Goal: Find specific page/section: Find specific page/section

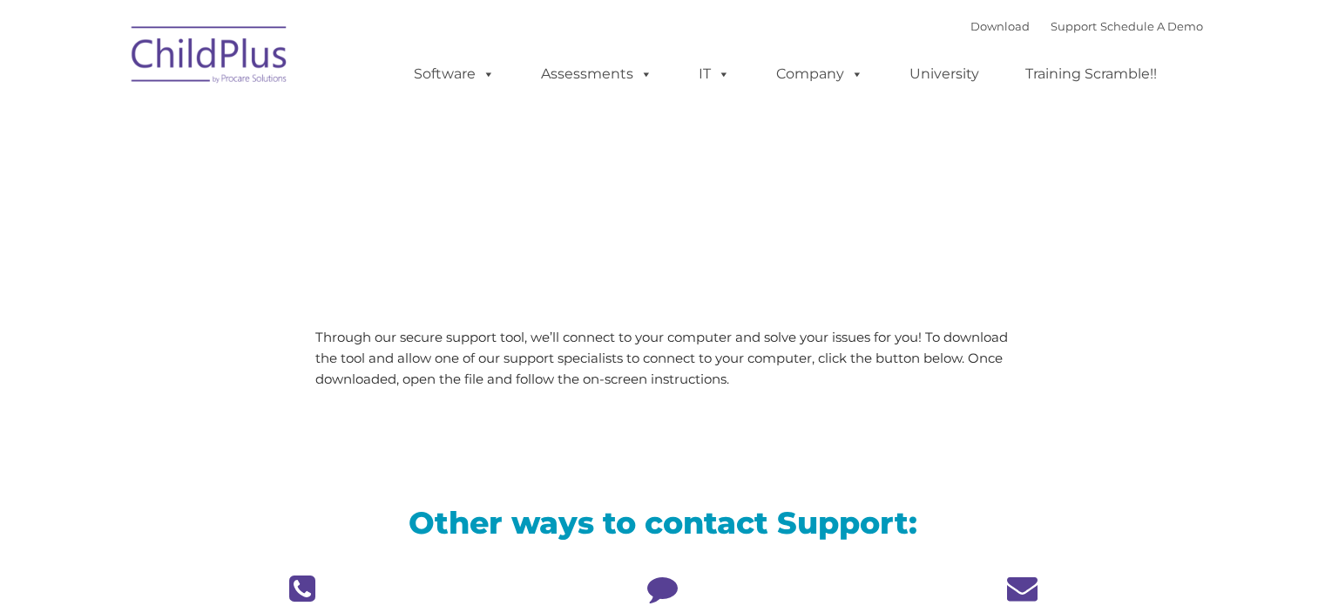
type input ""
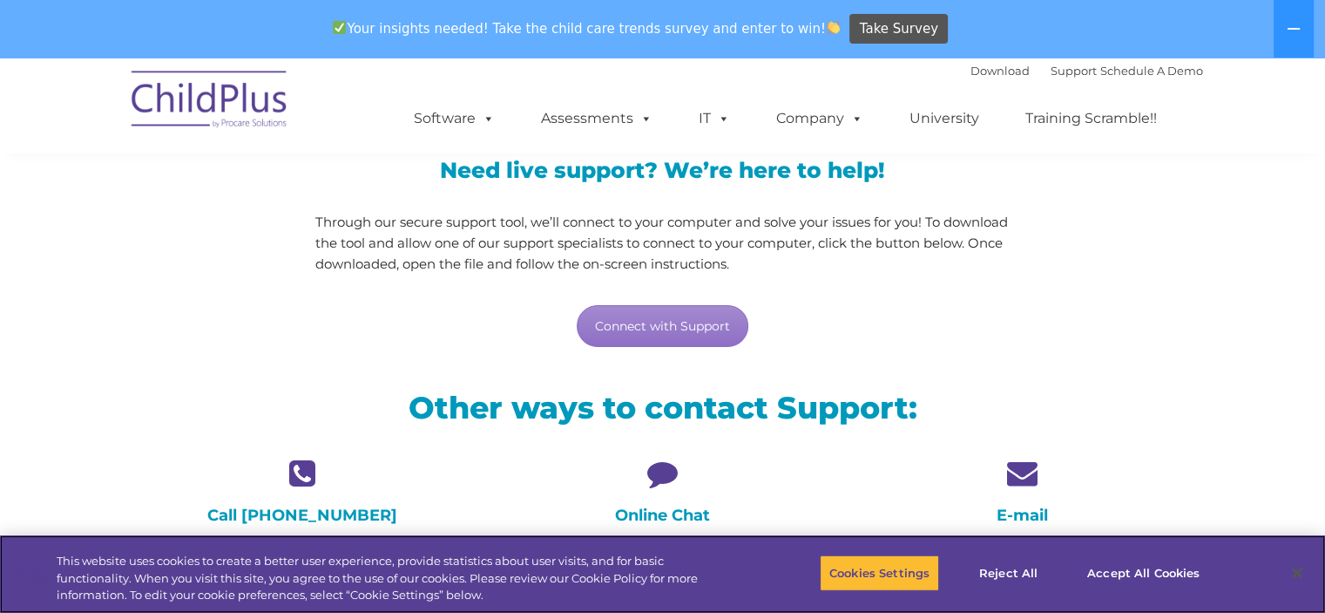
scroll to position [174, 0]
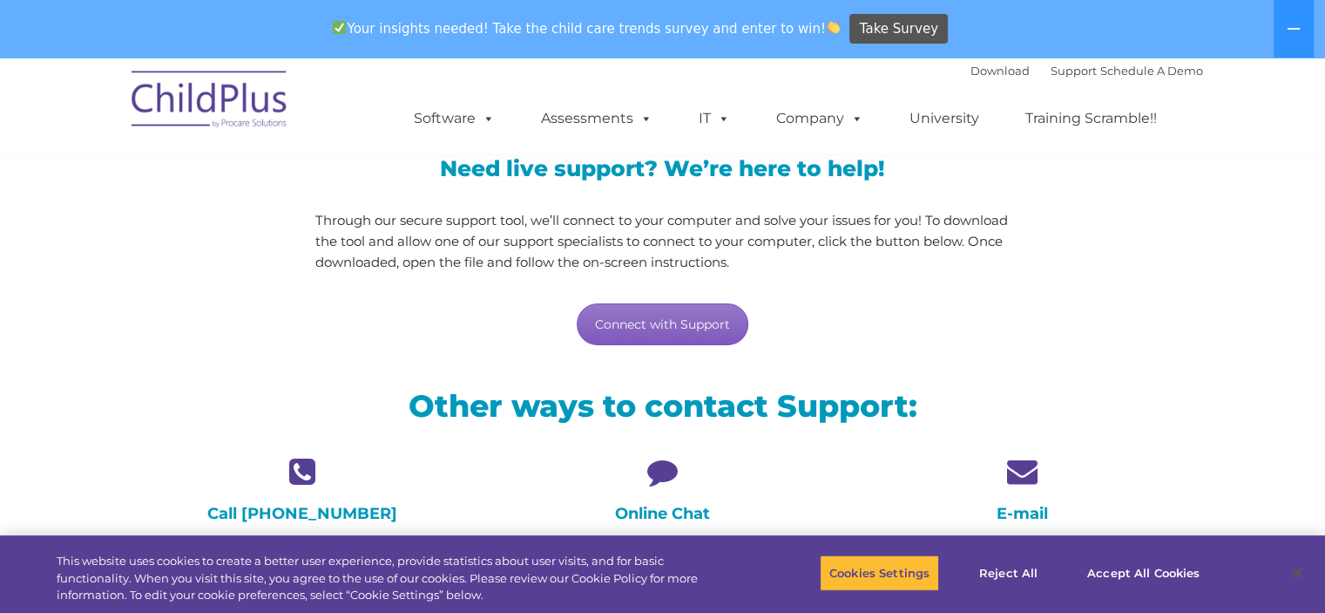
click at [663, 323] on link "Connect with Support" at bounding box center [663, 324] width 172 height 42
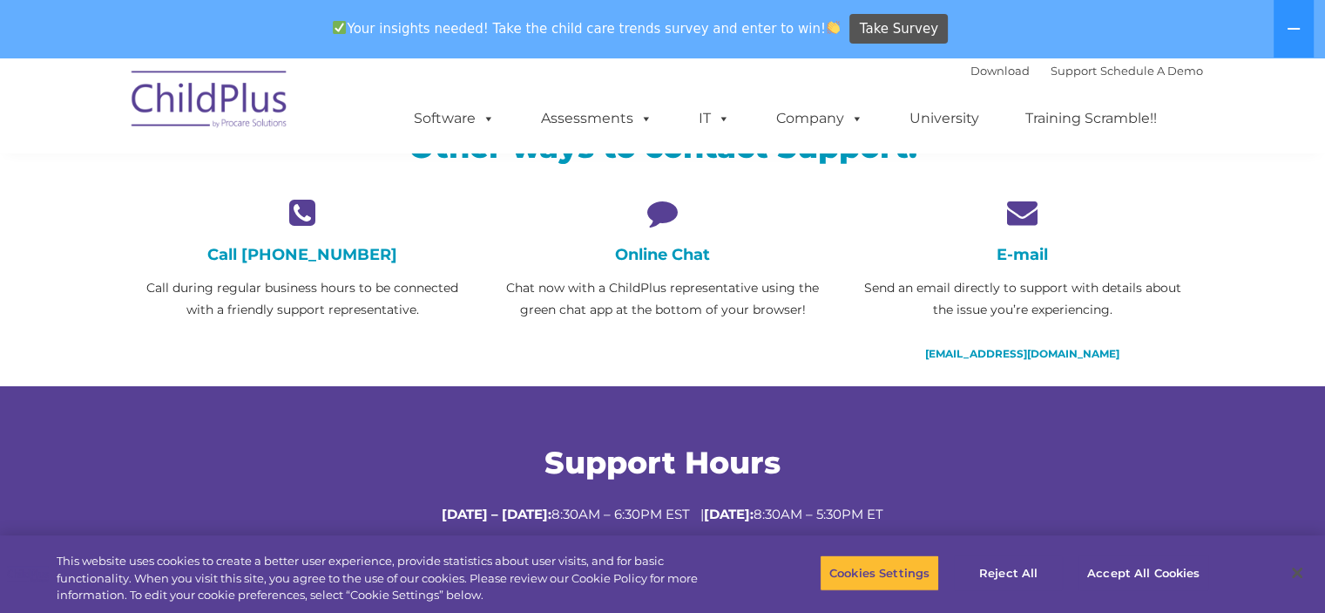
scroll to position [437, 0]
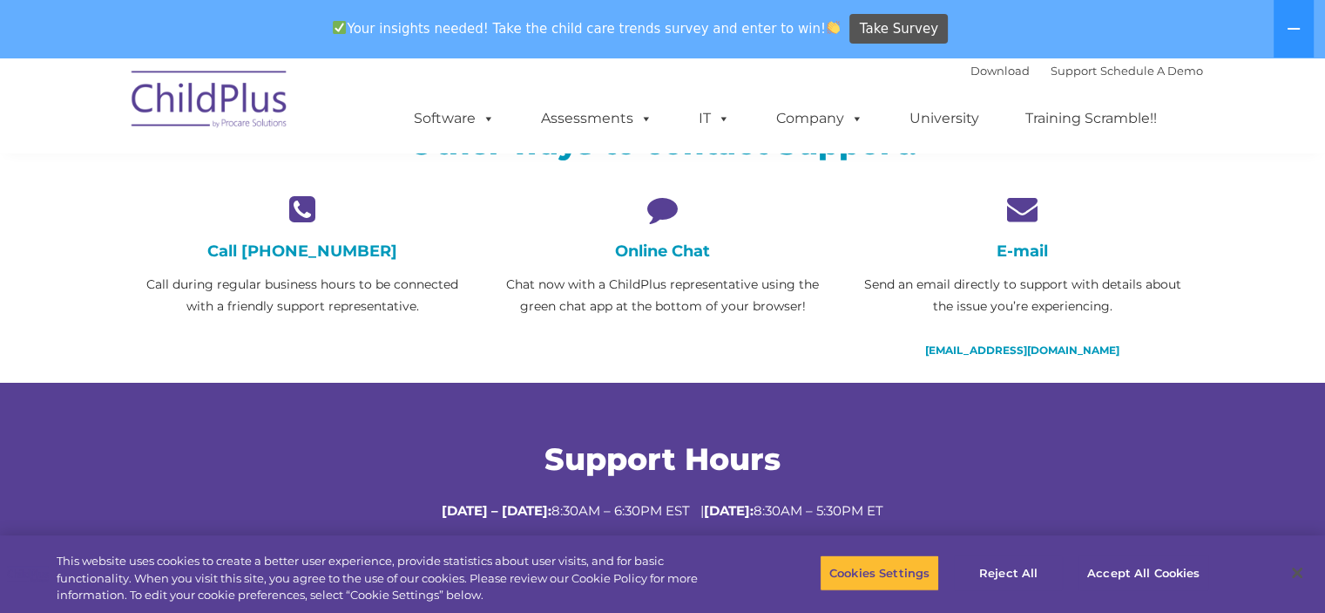
click at [670, 215] on icon at bounding box center [663, 208] width 334 height 30
click at [654, 208] on icon at bounding box center [663, 208] width 334 height 30
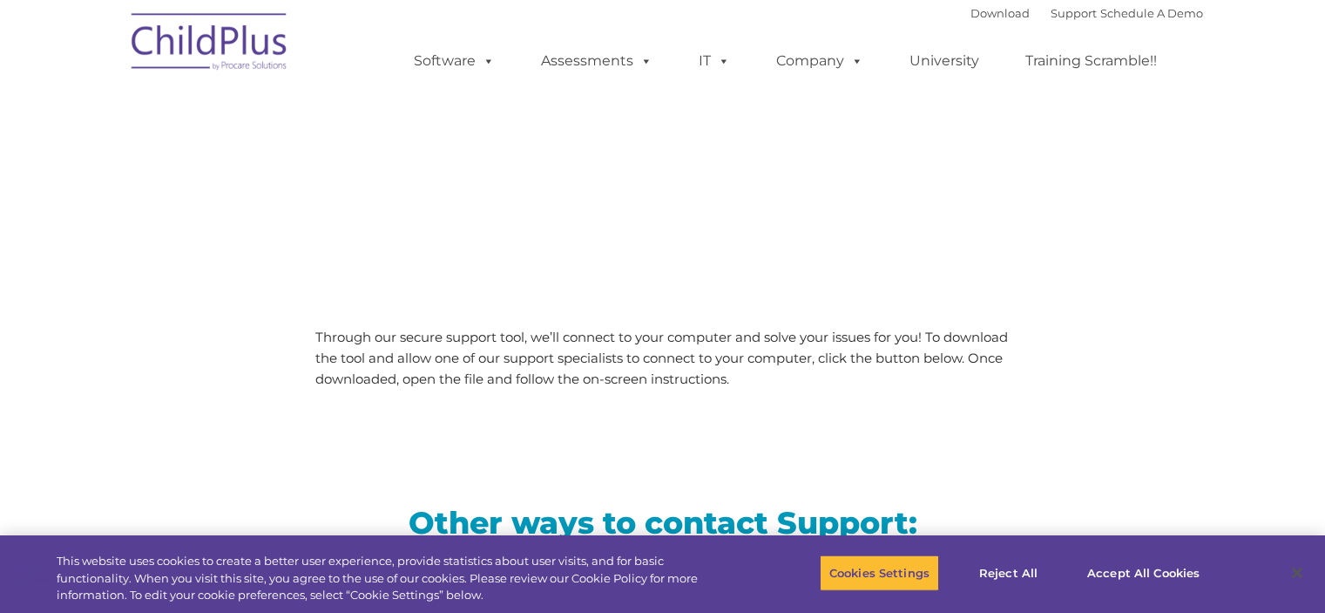
scroll to position [377, 0]
